Goal: Check status: Check status

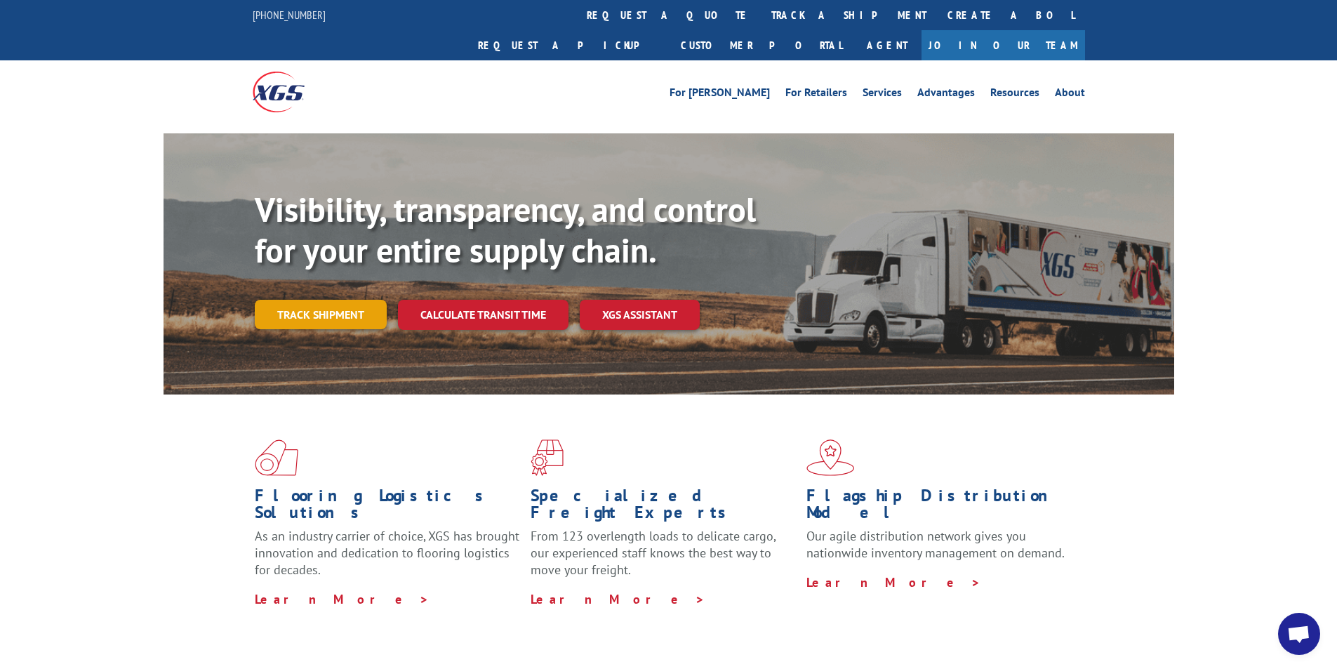
click at [329, 300] on link "Track shipment" at bounding box center [321, 314] width 132 height 29
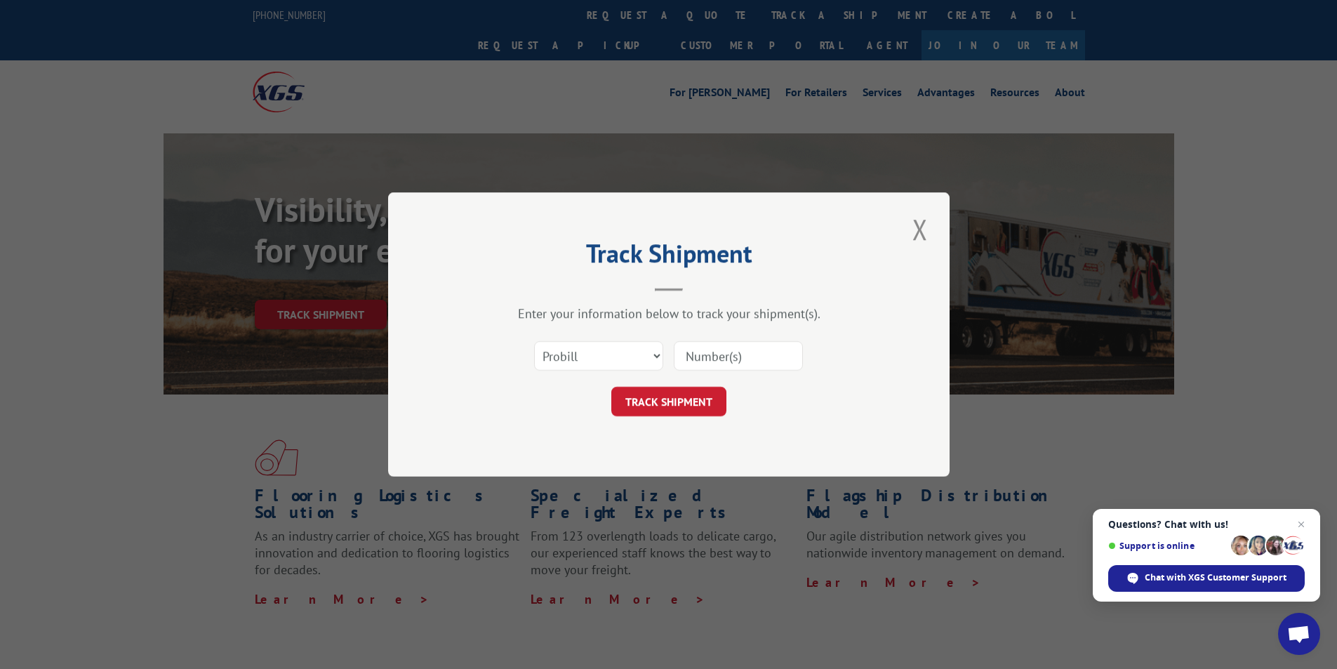
click at [725, 355] on input at bounding box center [738, 355] width 129 height 29
paste input "17095070"
type input "17095070"
click at [703, 399] on button "TRACK SHIPMENT" at bounding box center [669, 401] width 115 height 29
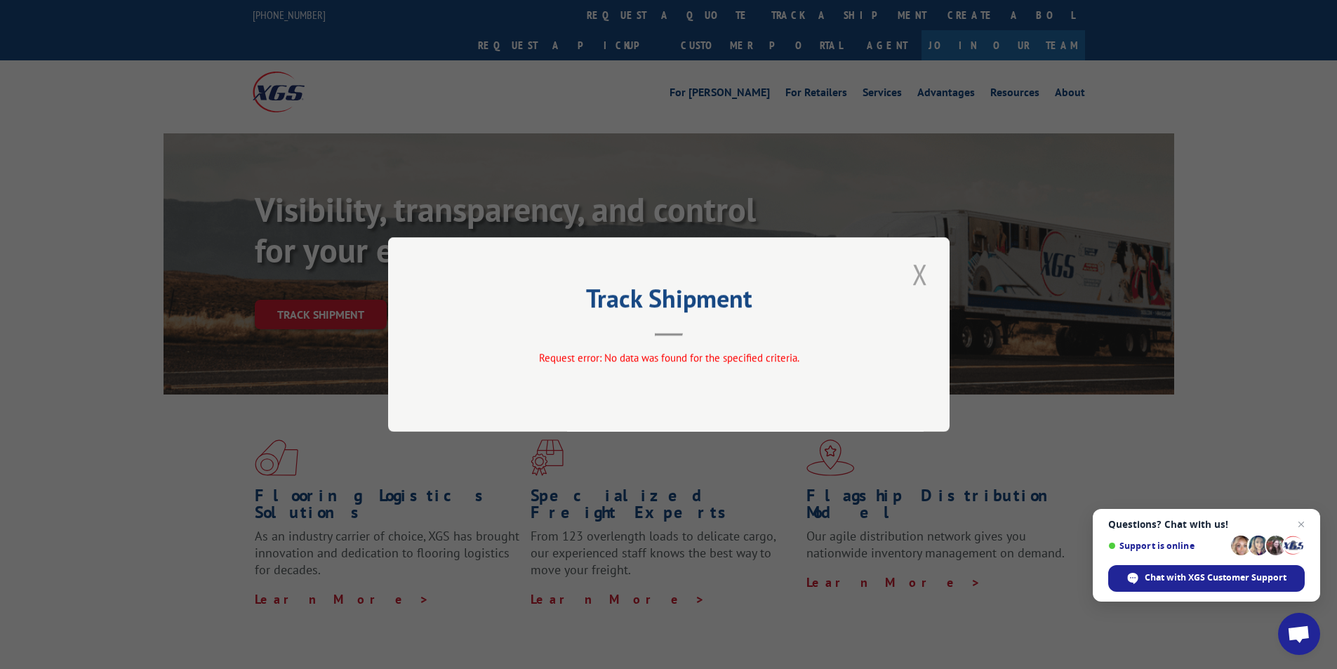
click at [926, 276] on button "Close modal" at bounding box center [920, 274] width 24 height 39
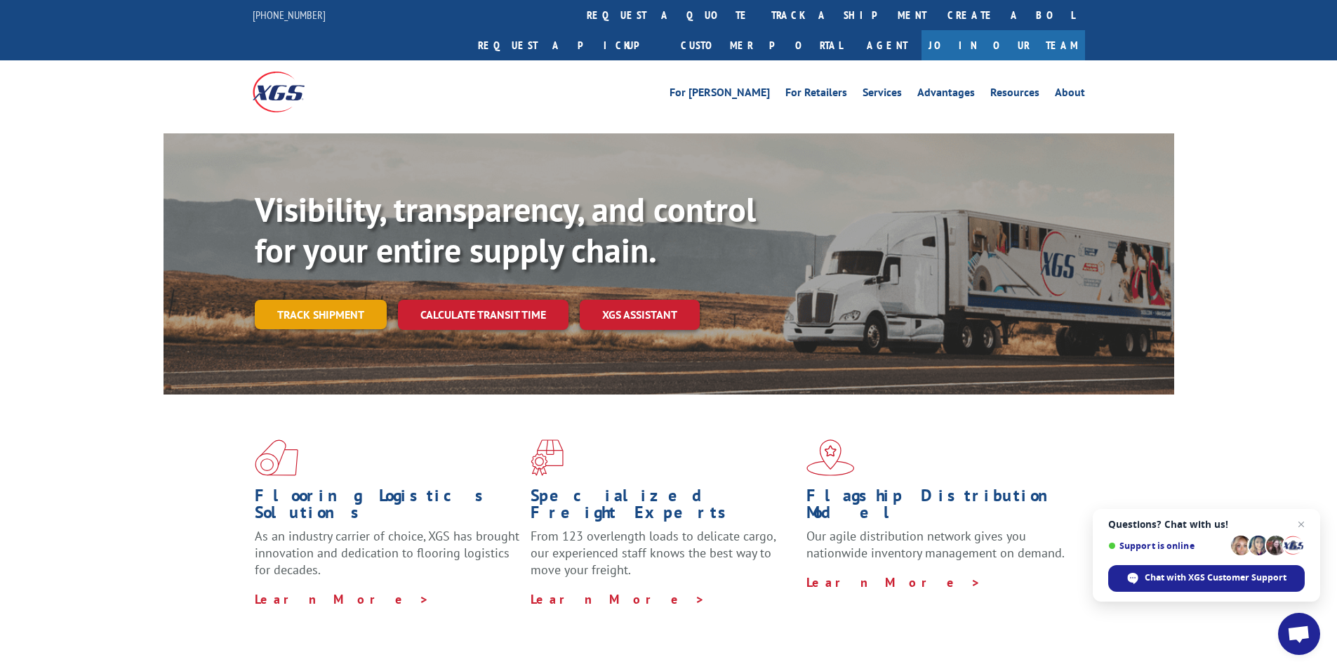
click at [354, 300] on link "Track shipment" at bounding box center [321, 314] width 132 height 29
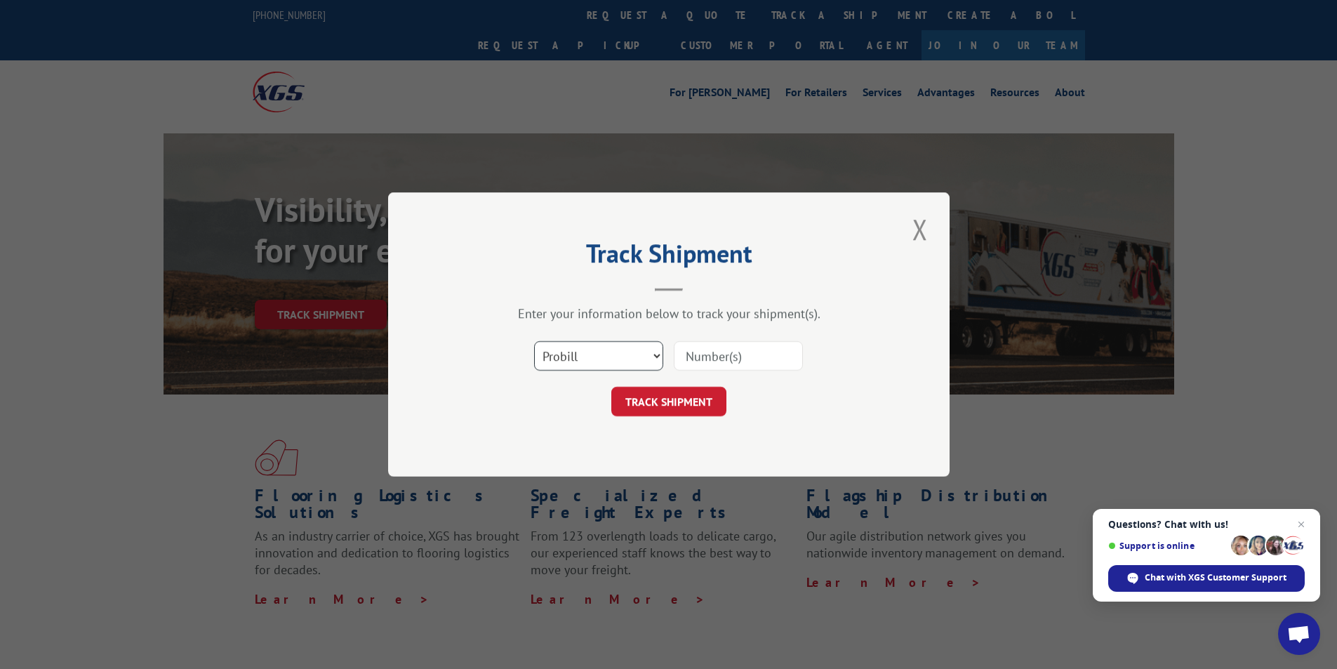
click at [614, 355] on select "Select category... Probill BOL PO" at bounding box center [598, 355] width 129 height 29
select select "bol"
click at [534, 341] on select "Select category... Probill BOL PO" at bounding box center [598, 355] width 129 height 29
click at [713, 360] on input at bounding box center [738, 355] width 129 height 29
paste input "AA04871572"
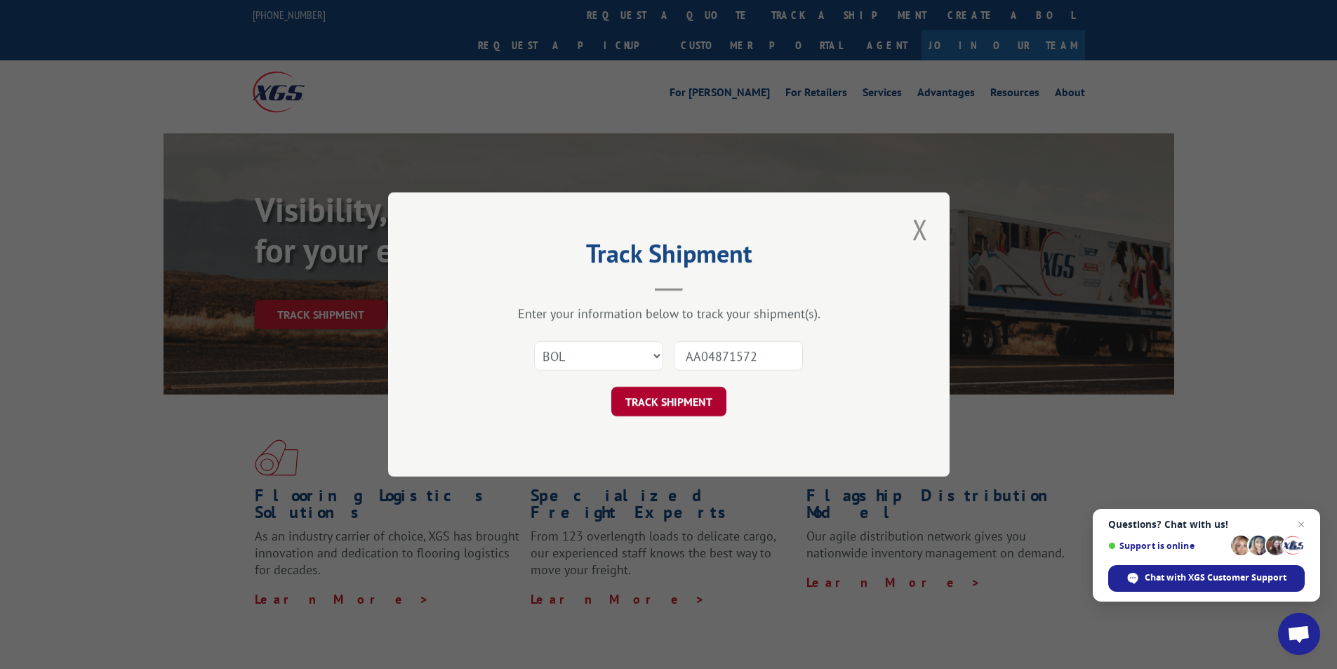
type input "AA04871572"
click at [670, 402] on button "TRACK SHIPMENT" at bounding box center [669, 401] width 115 height 29
